Goal: Transaction & Acquisition: Purchase product/service

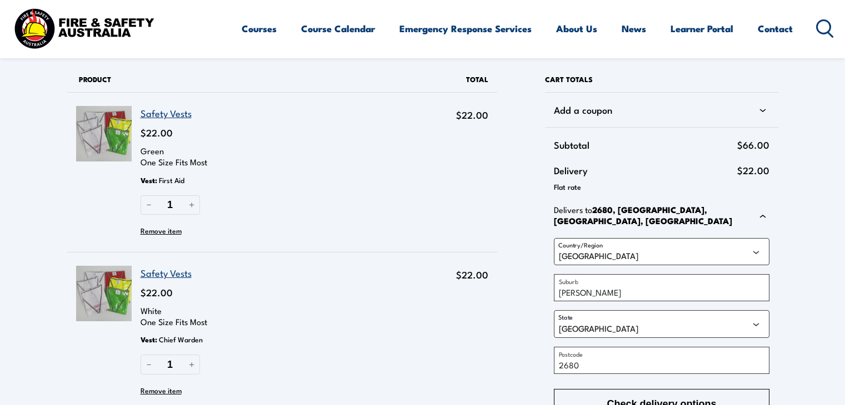
select select "NSW"
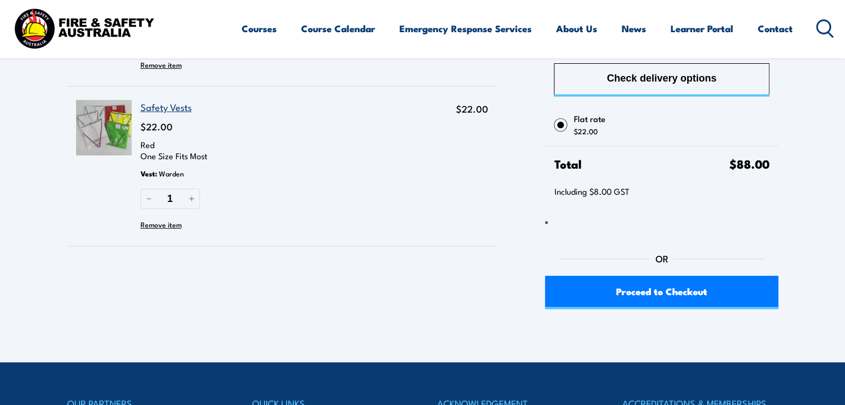
scroll to position [333, 0]
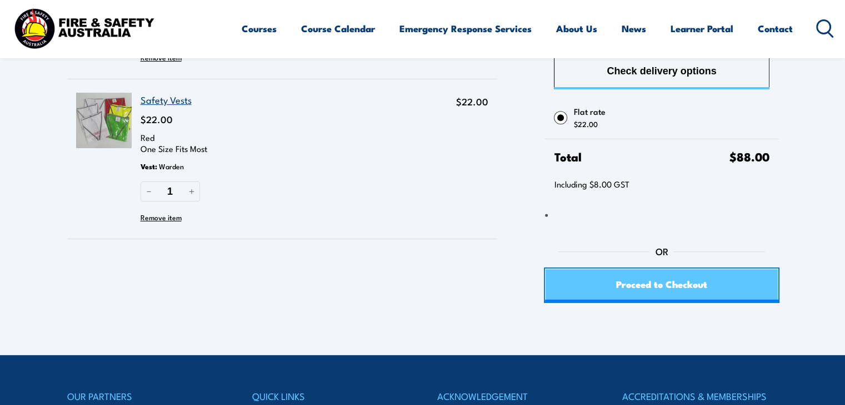
click at [642, 284] on span "Proceed to Checkout" at bounding box center [661, 283] width 91 height 29
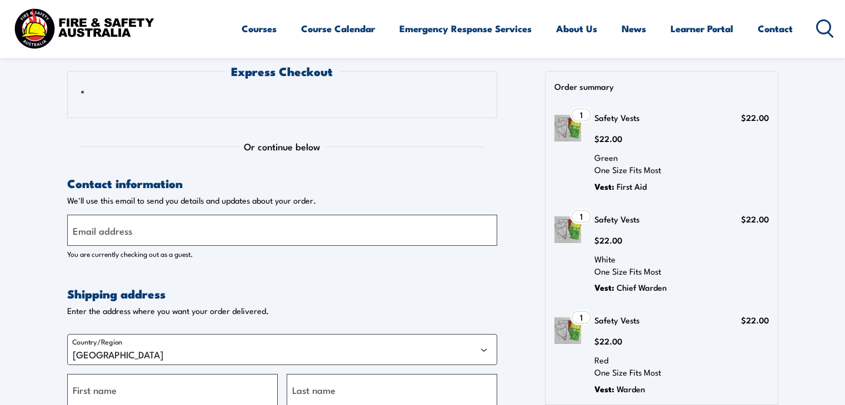
select select "[GEOGRAPHIC_DATA]"
select select "VIC"
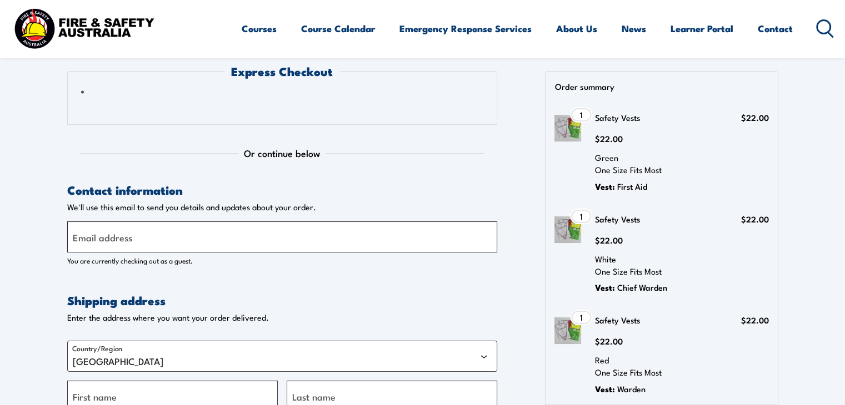
click at [105, 245] on input "Email address" at bounding box center [282, 237] width 430 height 31
type input "ADMIN@ACTIVEWORKWEAR.COM.AU"
type input "Michelle"
type input "D'Aquino"
type input "[STREET_ADDRESS]"
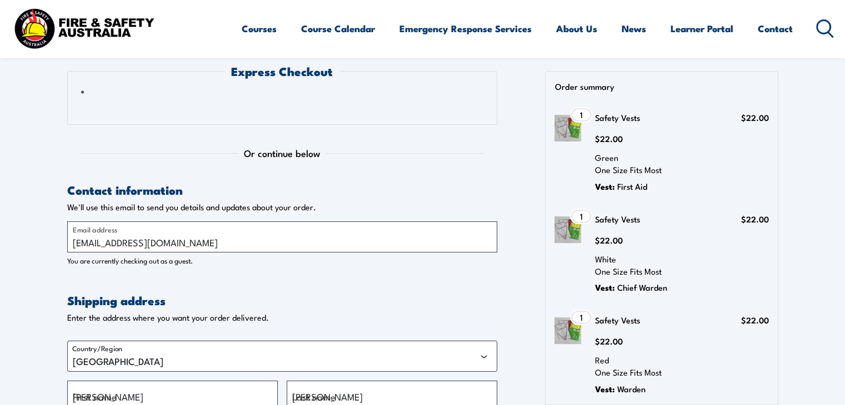
type input "[PHONE_NUMBER]"
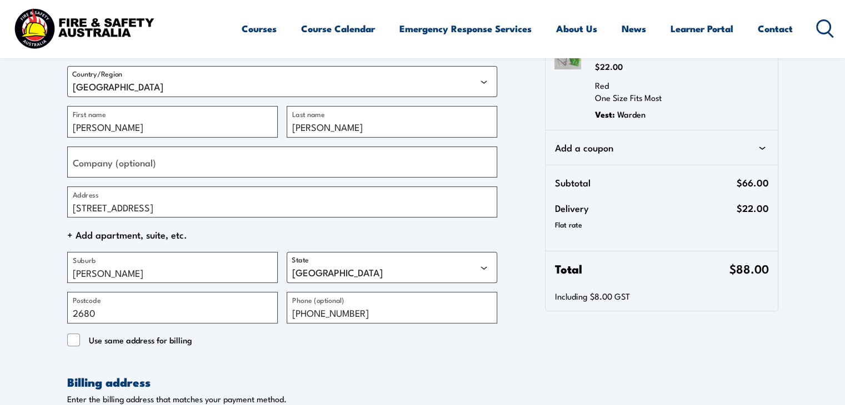
scroll to position [278, 0]
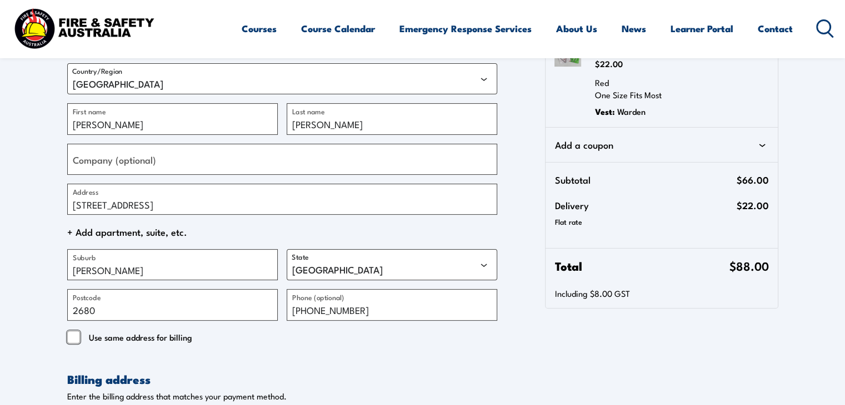
click at [78, 338] on input "Use same address for billing" at bounding box center [73, 337] width 13 height 13
checkbox input "true"
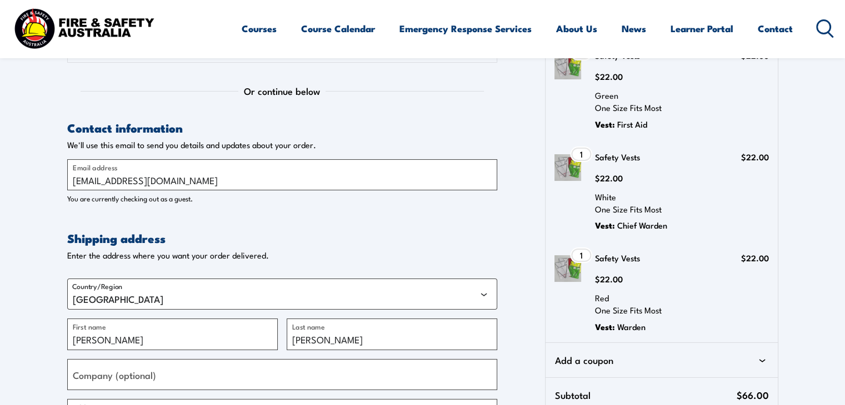
scroll to position [0, 0]
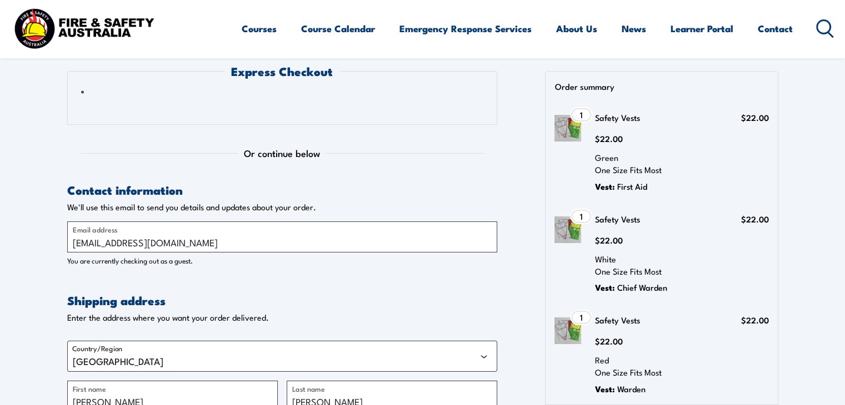
click at [625, 118] on h3 "Safety Vests" at bounding box center [627, 117] width 67 height 17
click at [599, 239] on span "$22.00" at bounding box center [608, 240] width 28 height 12
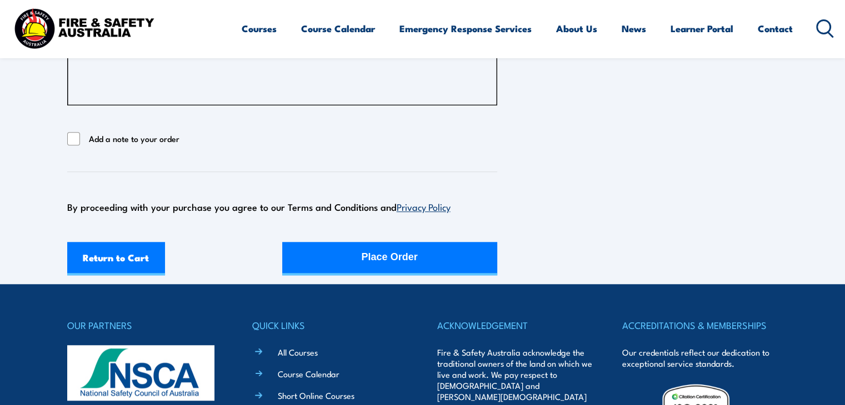
scroll to position [1000, 0]
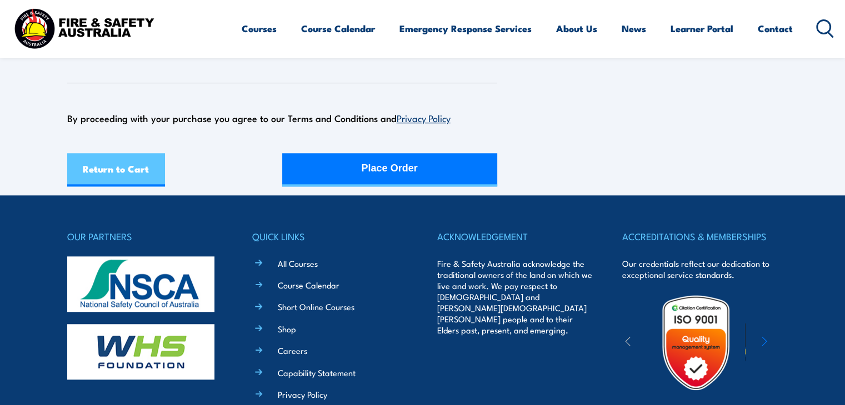
click at [109, 162] on link "Return to Cart" at bounding box center [116, 169] width 98 height 33
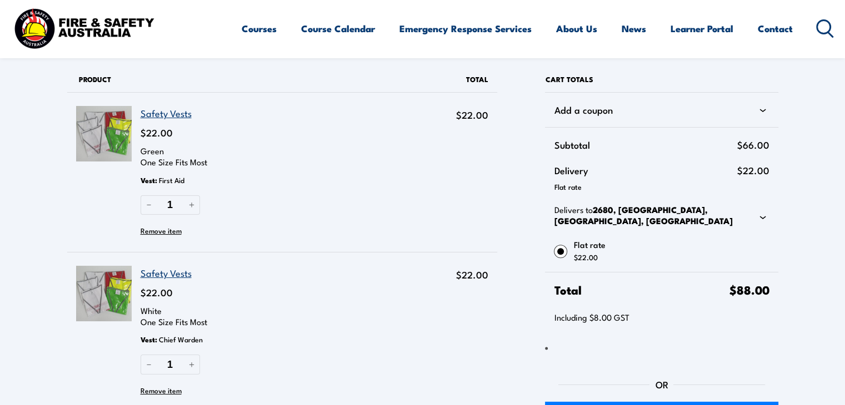
click at [157, 113] on link "Safety Vests" at bounding box center [166, 113] width 51 height 14
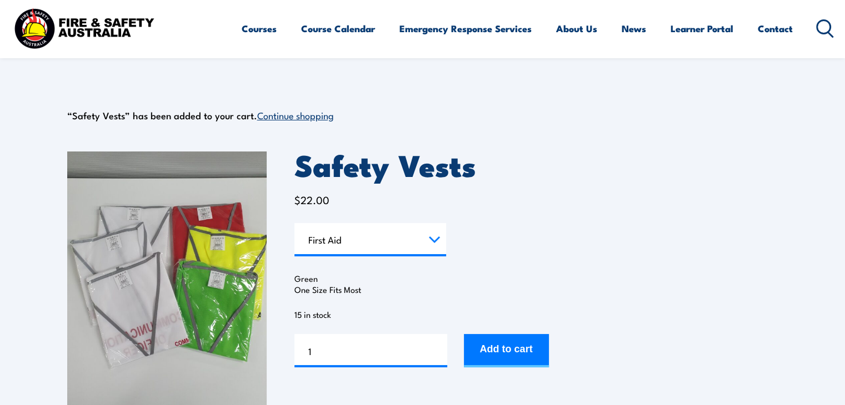
click at [219, 293] on img at bounding box center [166, 285] width 199 height 266
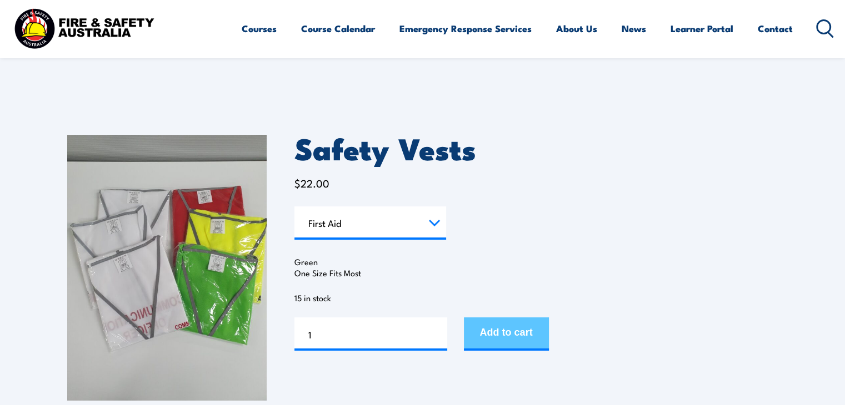
click at [513, 333] on button "Add to cart" at bounding box center [506, 334] width 85 height 33
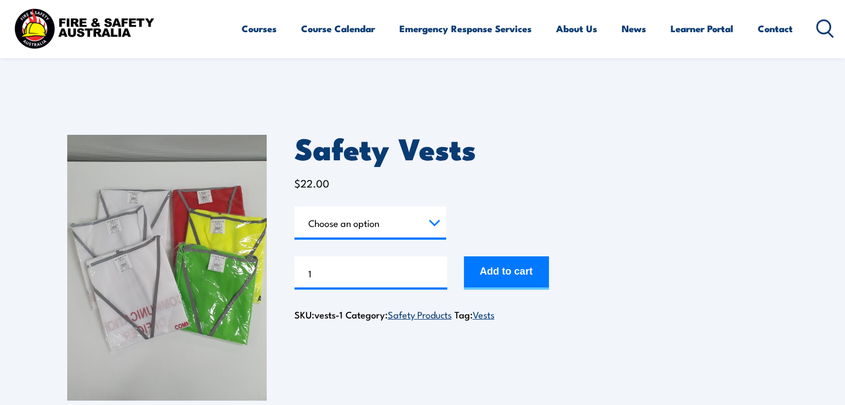
click at [417, 225] on select "Choose an option Chief Warden Deputy Chief Warden Warden Area Warden First Aid …" at bounding box center [370, 223] width 152 height 33
click at [415, 219] on select "Choose an option Chief Warden Deputy Chief Warden Warden Area Warden First Aid …" at bounding box center [370, 223] width 152 height 33
click at [147, 262] on img at bounding box center [166, 268] width 199 height 266
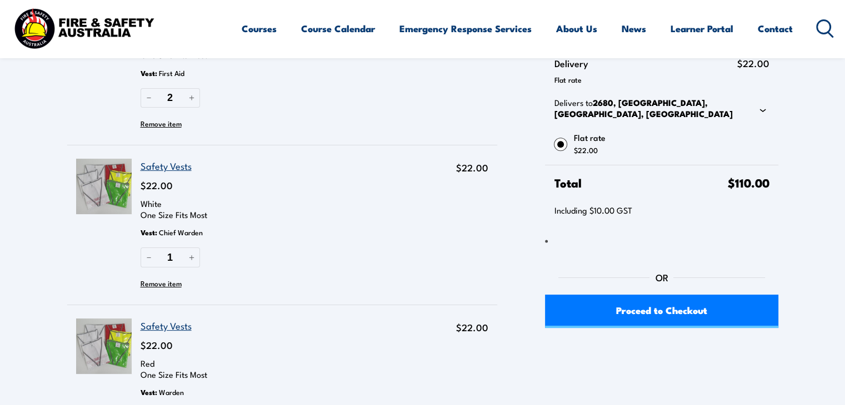
scroll to position [167, 0]
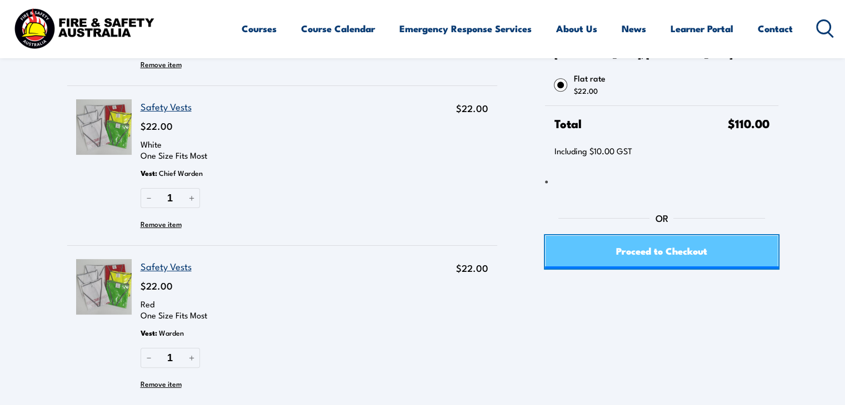
click at [644, 258] on span "Proceed to Checkout" at bounding box center [661, 250] width 91 height 29
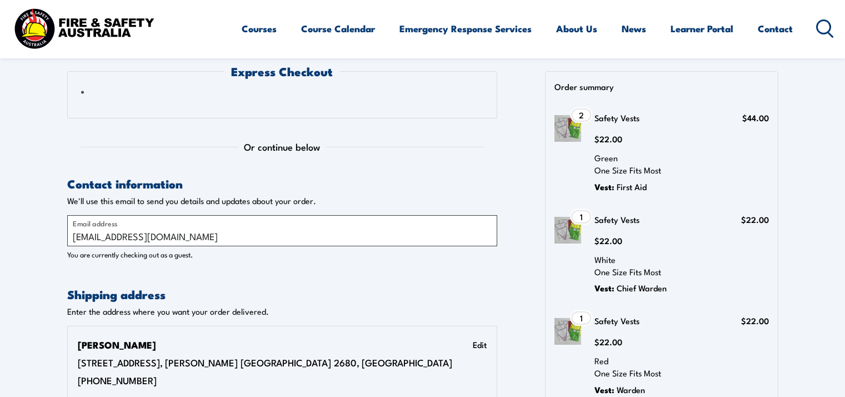
select select "[GEOGRAPHIC_DATA]"
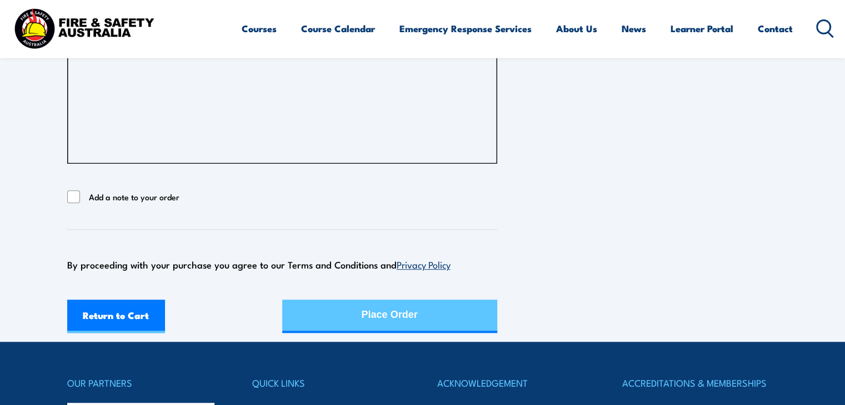
scroll to position [666, 0]
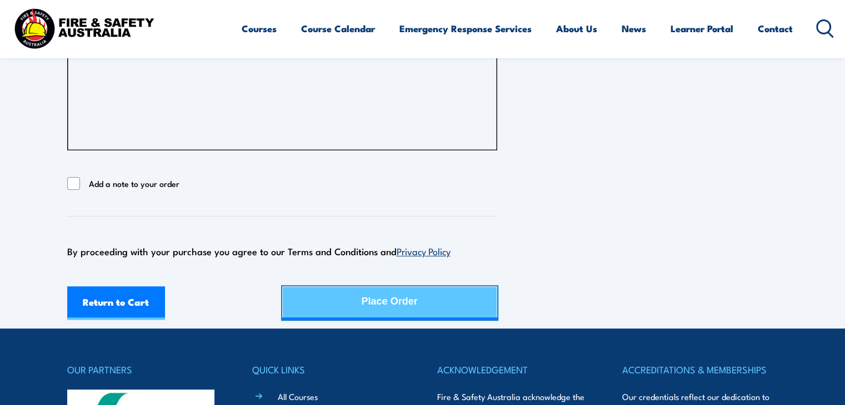
click at [372, 302] on div "Place Order" at bounding box center [390, 301] width 56 height 29
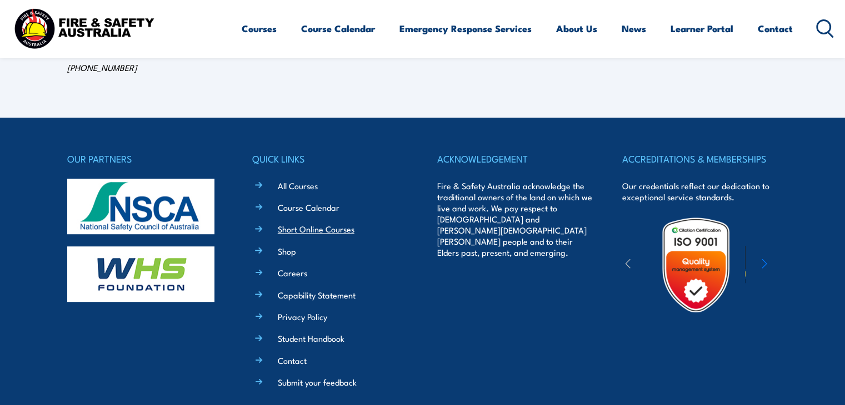
scroll to position [777, 0]
